Goal: Information Seeking & Learning: Learn about a topic

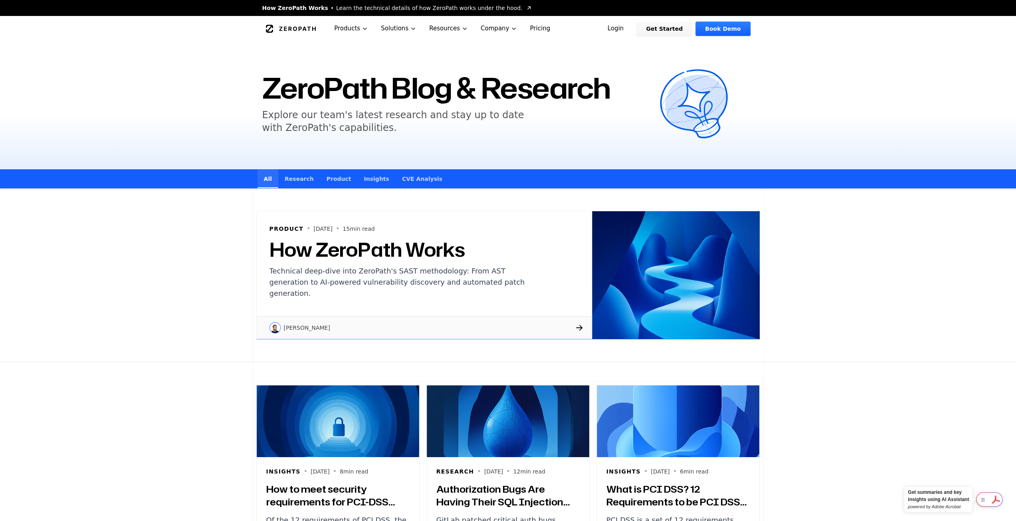
click at [321, 412] on img at bounding box center [338, 421] width 162 height 72
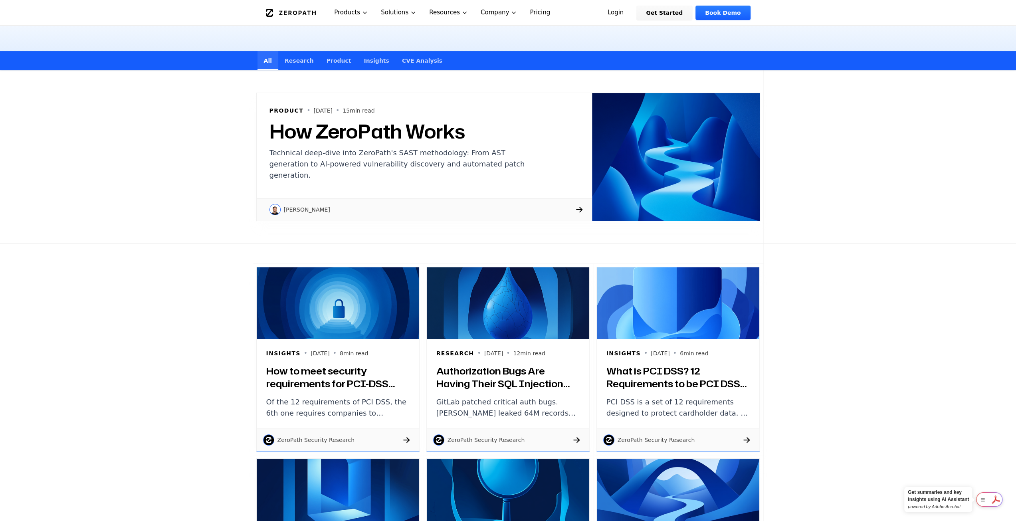
scroll to position [120, 0]
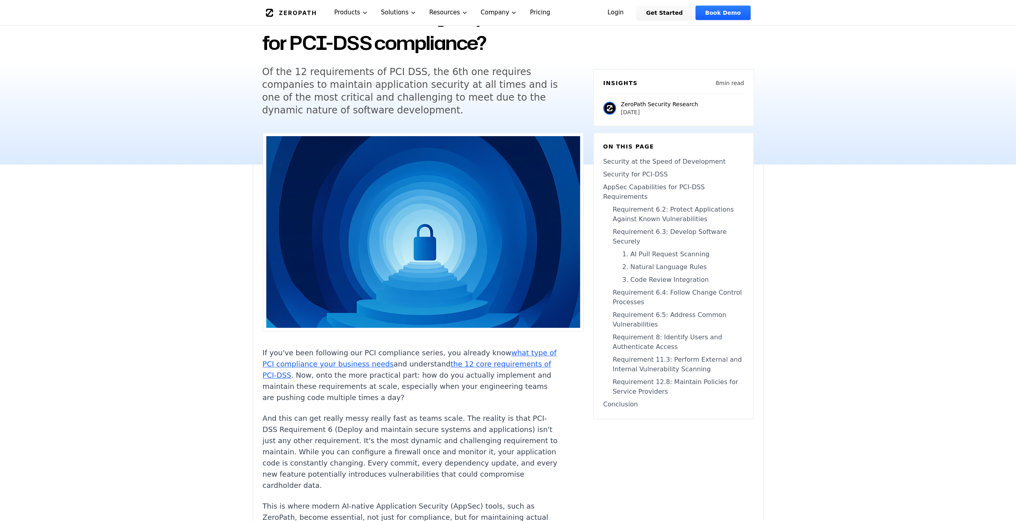
scroll to position [120, 0]
